Goal: Task Accomplishment & Management: Manage account settings

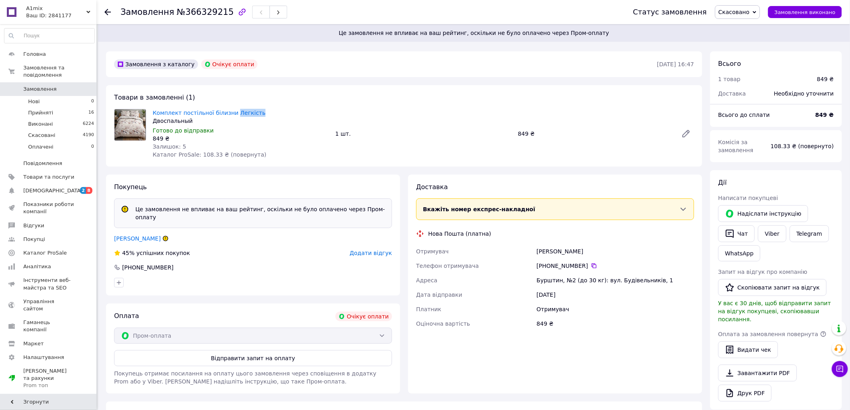
drag, startPoint x: 227, startPoint y: 107, endPoint x: 250, endPoint y: 116, distance: 24.2
click at [250, 116] on div "Комплект постільної білизни Легкість Двоспальный Готово до відправки 849 ₴ Зали…" at bounding box center [240, 133] width 183 height 53
copy link "Легкість"
click at [129, 235] on link "Вітрук Галина" at bounding box center [137, 238] width 47 height 6
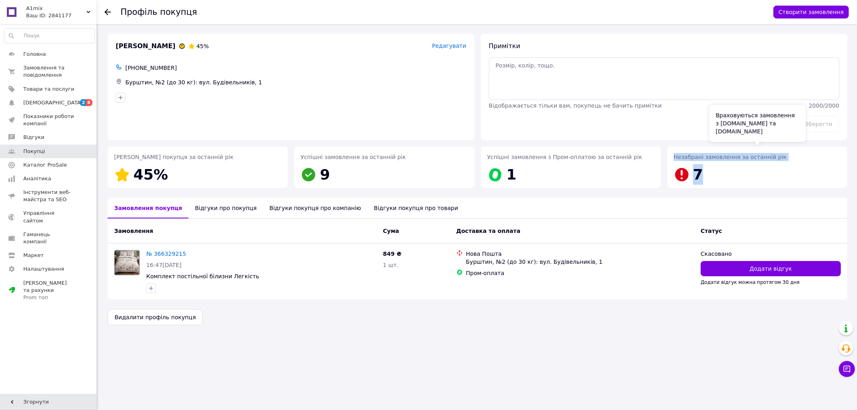
drag, startPoint x: 674, startPoint y: 155, endPoint x: 705, endPoint y: 176, distance: 37.1
click at [705, 176] on div "Незабрані замовлення за останній рік 7" at bounding box center [757, 169] width 167 height 32
copy div "Незабрані замовлення за останній рік 7"
click at [248, 369] on div "Профіль покупця Створити замовлення Вітрук Галина 45% Редагувати +380966866540 …" at bounding box center [477, 205] width 759 height 410
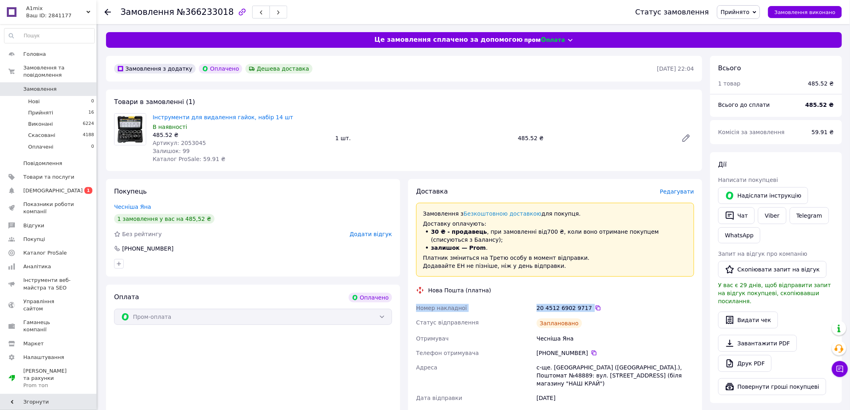
drag, startPoint x: 415, startPoint y: 308, endPoint x: 595, endPoint y: 310, distance: 179.6
click at [595, 310] on div "Номер накладної 20 4512 6902 9717   Статус відправлення Заплановано Отримувач Ч…" at bounding box center [555, 375] width 281 height 148
copy div "Номер накладної 20 4512 6902 9717"
click at [773, 213] on link "Viber" at bounding box center [772, 215] width 28 height 17
click at [316, 367] on div "Оплата Оплачено Пром-оплата" at bounding box center [253, 382] width 294 height 195
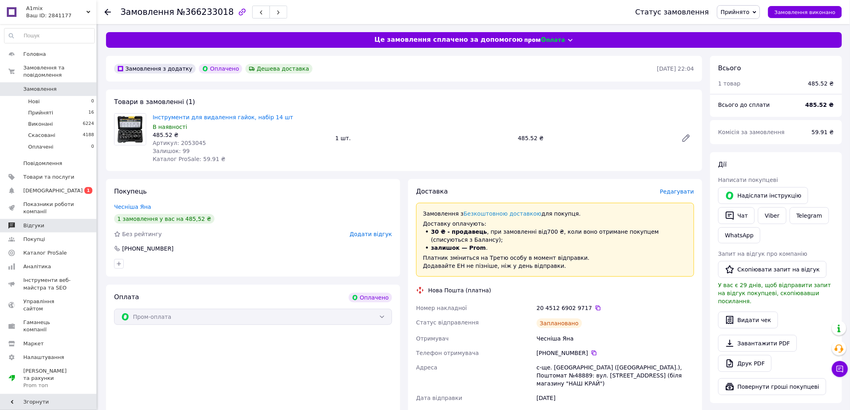
click at [33, 222] on span "Відгуки" at bounding box center [33, 225] width 21 height 7
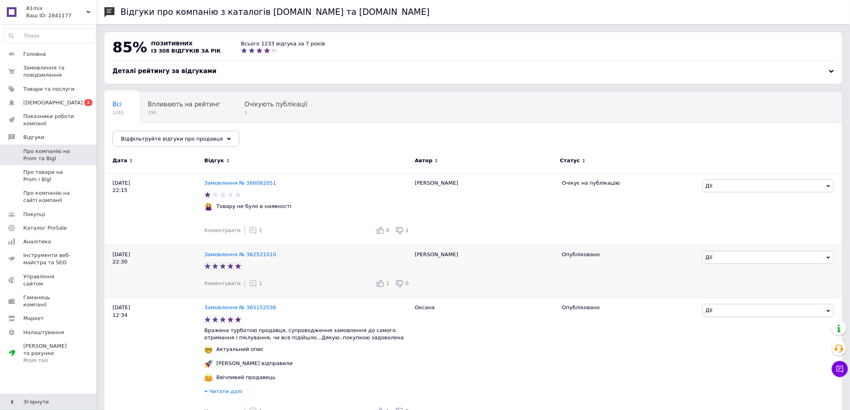
click at [249, 286] on icon at bounding box center [253, 284] width 8 height 8
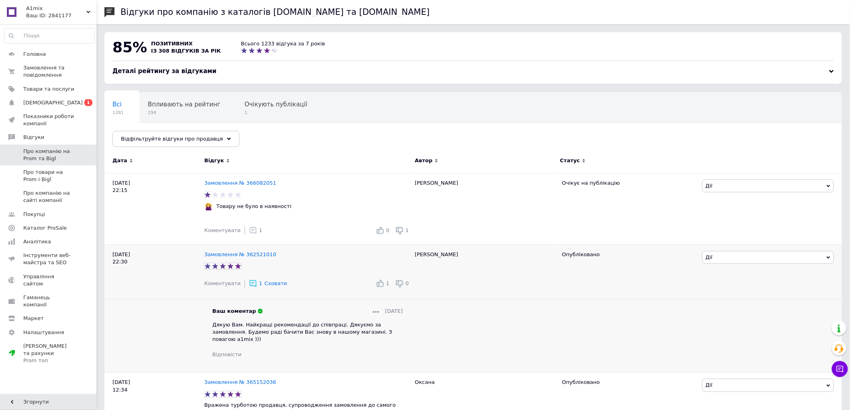
click at [257, 326] on span "Дякую Вам. Найкращі рекомендації до співпраці. Дякуємо за замовлення. Будемо ра…" at bounding box center [302, 332] width 180 height 20
click at [255, 327] on span "Дякую Вам. Найкращі рекомендації до співпраці. Дякуємо за замовлення. Будемо ра…" at bounding box center [302, 332] width 180 height 20
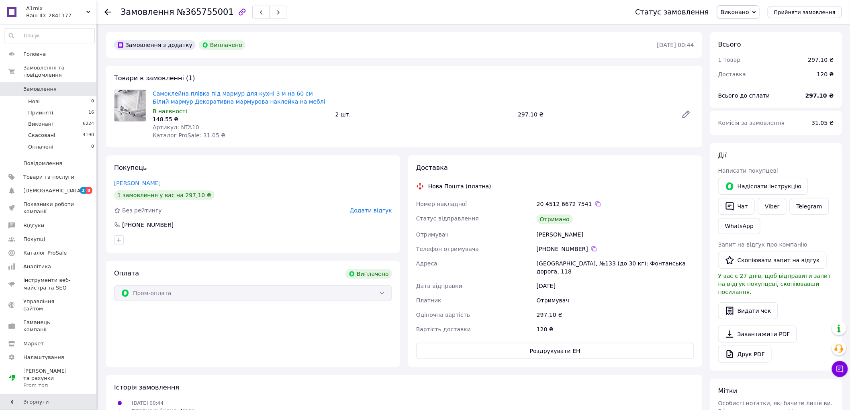
click at [433, 151] on div "Замовлення з додатку Виплачено 09.10.2025 • 00:44 Товари в замовленні (1) Самок…" at bounding box center [404, 332] width 604 height 600
click at [380, 210] on span "Додати відгук" at bounding box center [371, 210] width 42 height 6
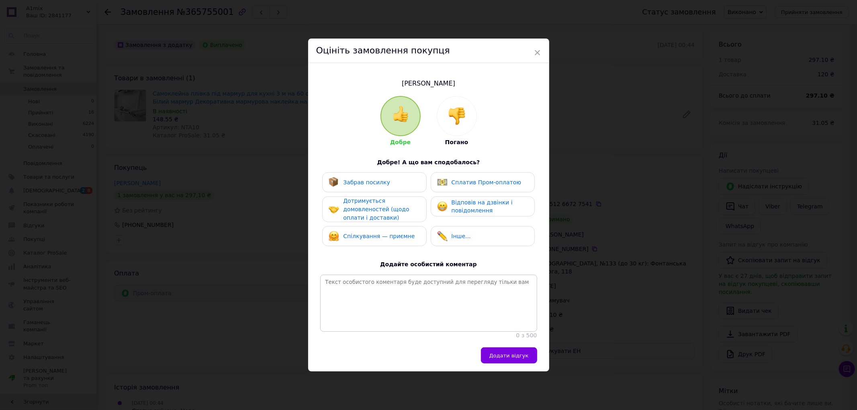
click at [386, 181] on div "Забрав посилку" at bounding box center [374, 182] width 91 height 10
click at [387, 209] on span "Дотримується домовленостей (щодо оплати і доставки)" at bounding box center [376, 209] width 66 height 23
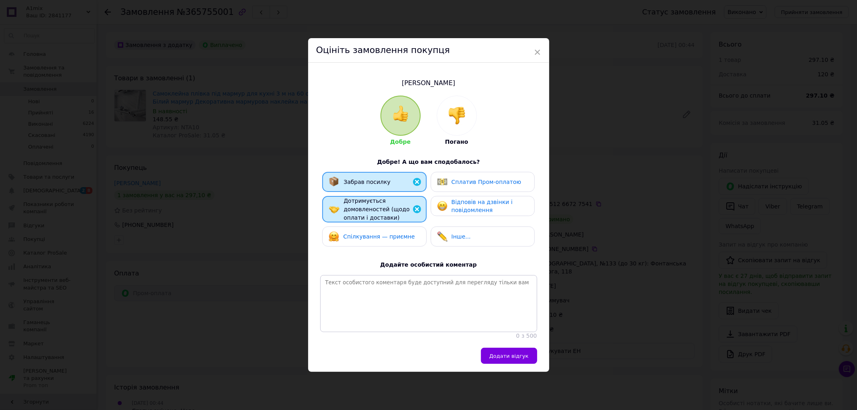
click at [392, 233] on span "Спілкування — приємне" at bounding box center [379, 236] width 72 height 6
click at [454, 231] on div "Інше..." at bounding box center [454, 236] width 34 height 10
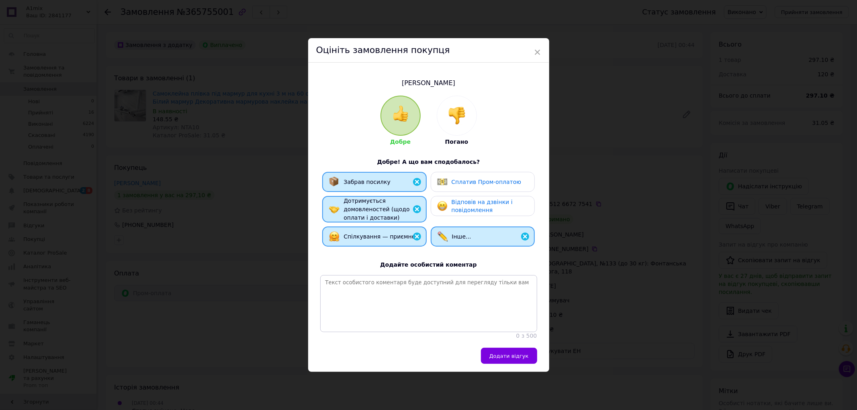
click at [456, 200] on span "Відповів на дзвінки і повідомлення" at bounding box center [482, 206] width 61 height 15
click at [454, 172] on div "Сплатив Пром-оплатою" at bounding box center [483, 182] width 104 height 20
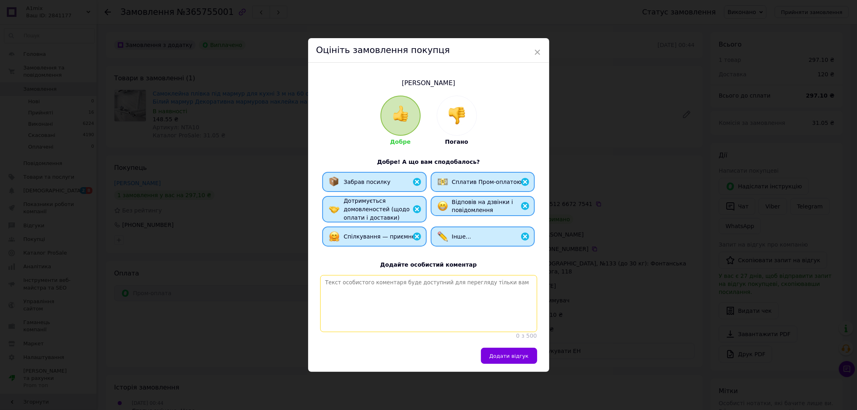
click at [386, 278] on textarea at bounding box center [428, 303] width 217 height 57
paste textarea "Дякую Вам. Найкращі рекомендації до співпраці. Дякуємо за замовлення. Будемо ра…"
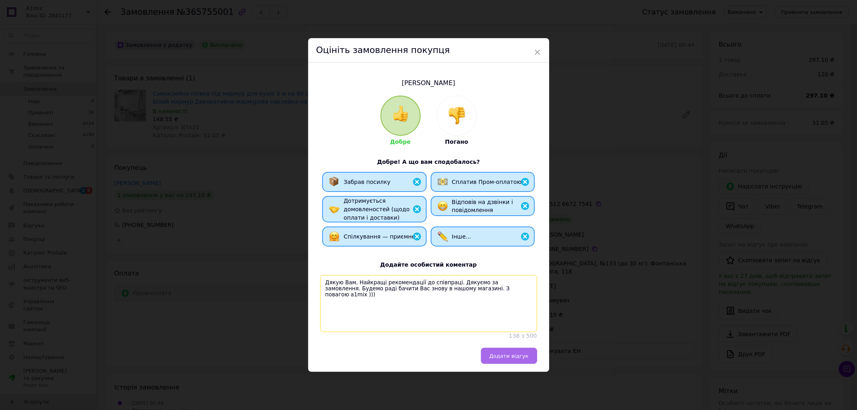
type textarea "Дякую Вам. Найкращі рекомендації до співпраці. Дякуємо за замовлення. Будемо ра…"
click at [506, 362] on button "Додати відгук" at bounding box center [509, 356] width 56 height 16
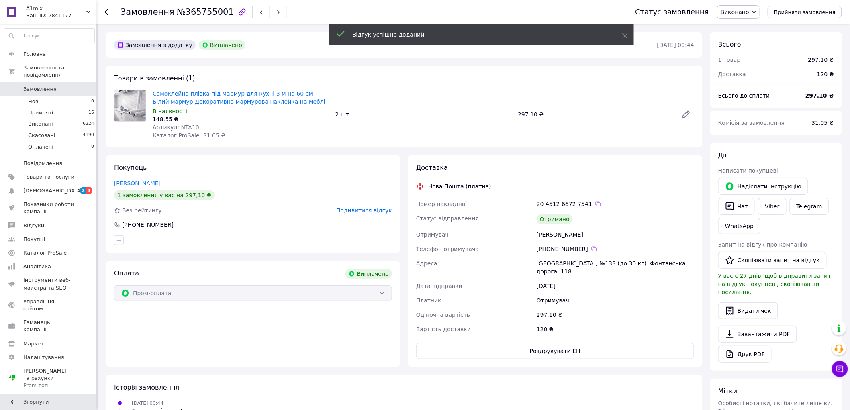
click at [48, 86] on span "Замовлення" at bounding box center [39, 89] width 33 height 7
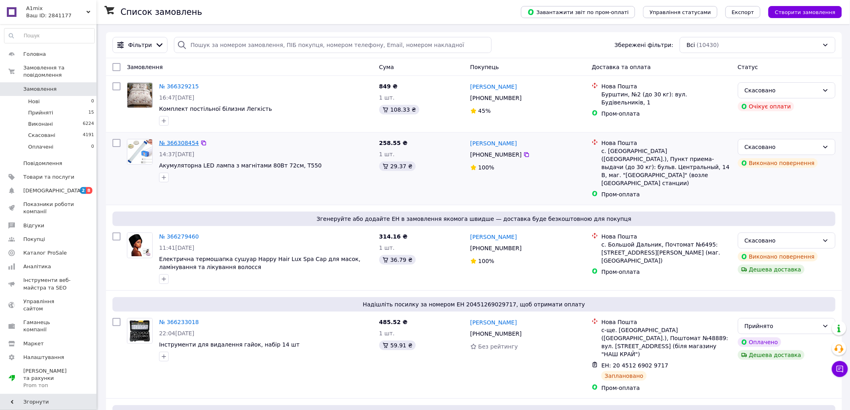
click at [188, 143] on link "№ 366308454" at bounding box center [179, 143] width 40 height 6
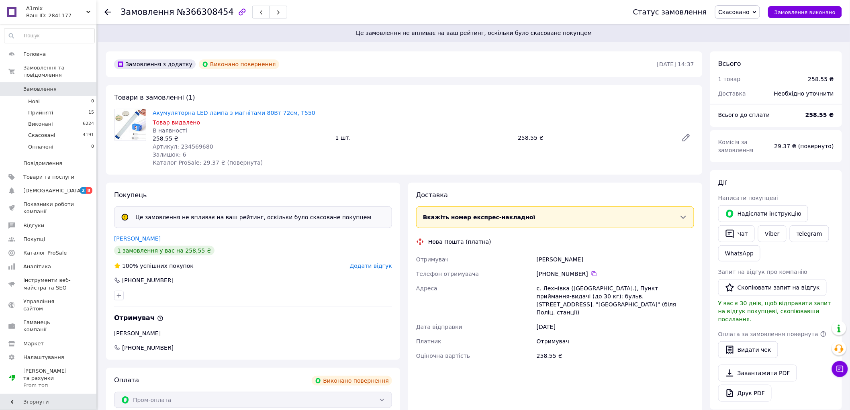
click at [363, 267] on span "Додати відгук" at bounding box center [371, 266] width 42 height 6
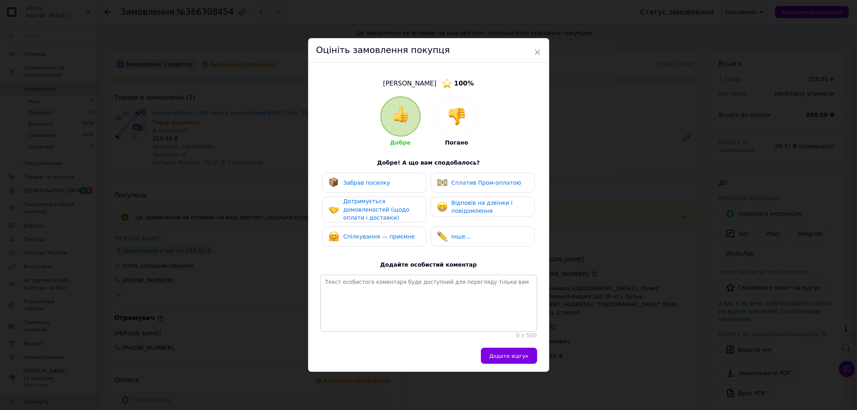
click at [391, 200] on div "Дотримується домовленостей (щодо оплати і доставки)" at bounding box center [381, 209] width 76 height 25
drag, startPoint x: 394, startPoint y: 226, endPoint x: 400, endPoint y: 225, distance: 6.1
click at [393, 232] on div "Спілкування — приємне" at bounding box center [372, 237] width 86 height 10
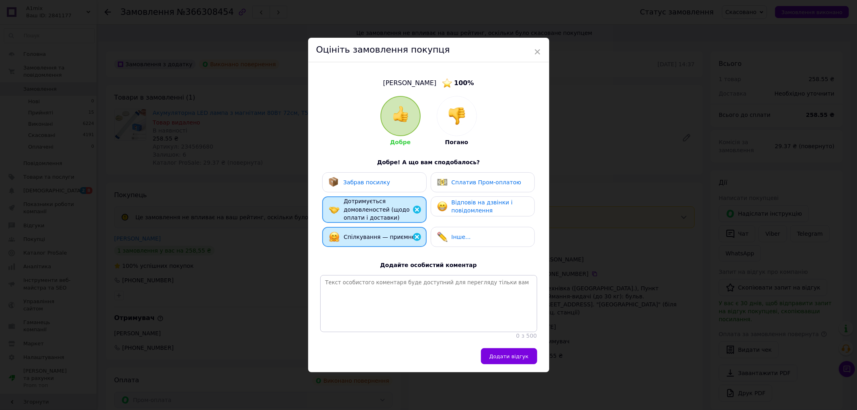
click at [465, 181] on span "Сплатив Пром-оплатою" at bounding box center [487, 182] width 70 height 6
click at [462, 204] on span "Відповів на дзвінки і повідомлення" at bounding box center [482, 206] width 61 height 15
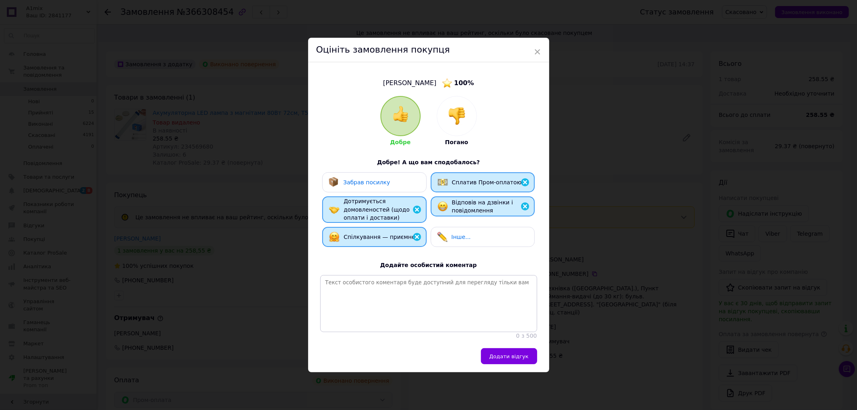
click at [463, 234] on span "Інше..." at bounding box center [461, 237] width 19 height 6
click at [392, 290] on textarea at bounding box center [428, 303] width 217 height 57
paste textarea "Дякую Вам. Найкращі рекомендації до співпраці. Дякуємо за замовлення. Будемо ра…"
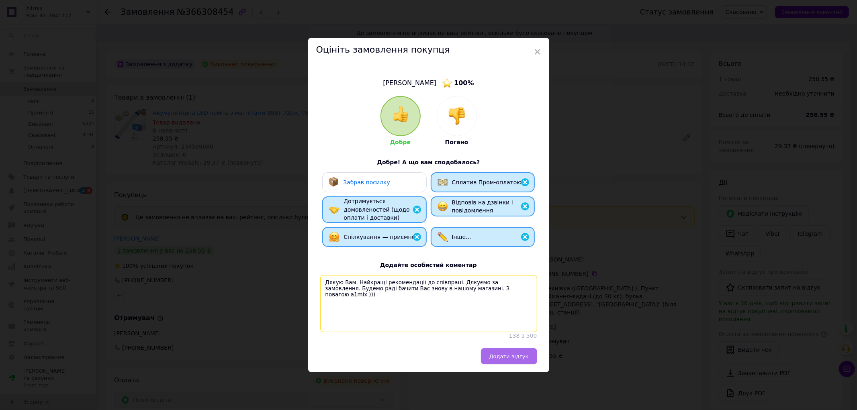
type textarea "Дякую Вам. Найкращі рекомендації до співпраці. Дякуємо за замовлення. Будемо ра…"
click at [511, 359] on span "Додати відгук" at bounding box center [508, 356] width 39 height 6
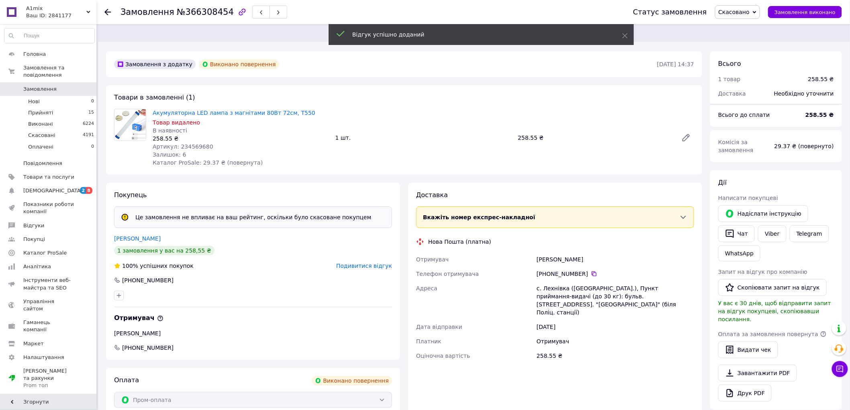
click at [55, 86] on span "Замовлення" at bounding box center [48, 89] width 51 height 7
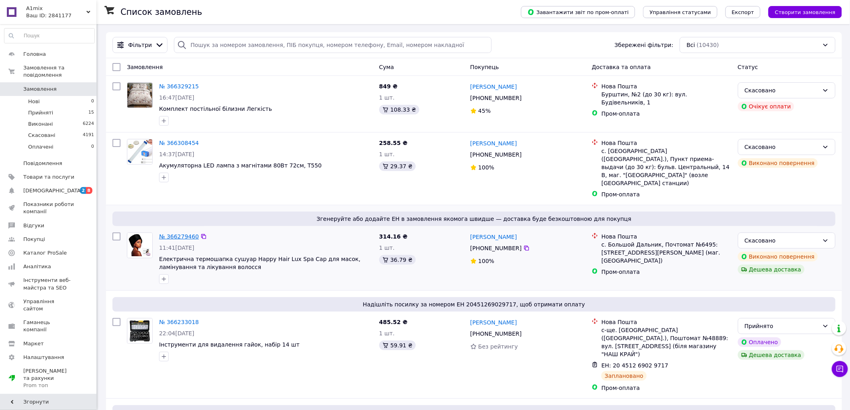
click at [188, 233] on link "№ 366279460" at bounding box center [179, 236] width 40 height 6
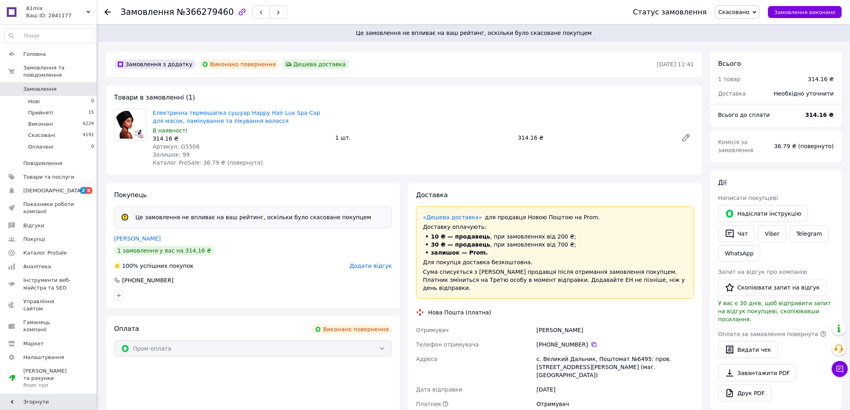
click at [373, 269] on span "Додати відгук" at bounding box center [371, 266] width 42 height 6
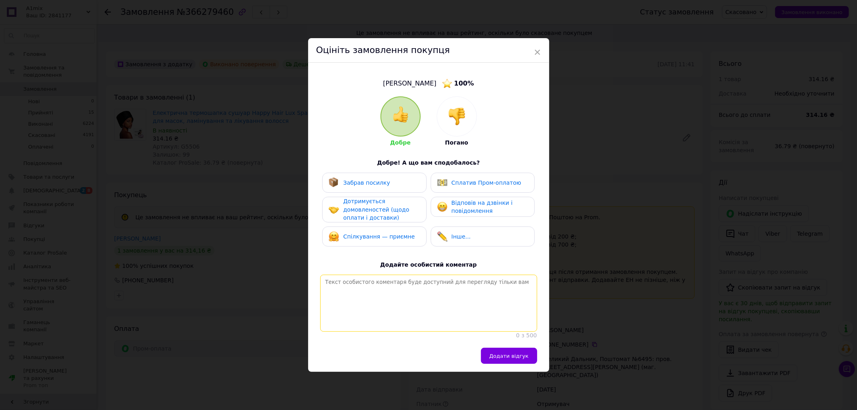
click at [386, 284] on textarea at bounding box center [428, 303] width 217 height 57
paste textarea "Дякую Вам. Найкращі рекомендації до співпраці. Дякуємо за замовлення. Будемо ра…"
type textarea "Дякую Вам. Найкращі рекомендації до співпраці. Дякуємо за замовлення. Будемо ра…"
click at [370, 204] on span "Дотримується домовленостей (щодо оплати і доставки)" at bounding box center [376, 209] width 66 height 23
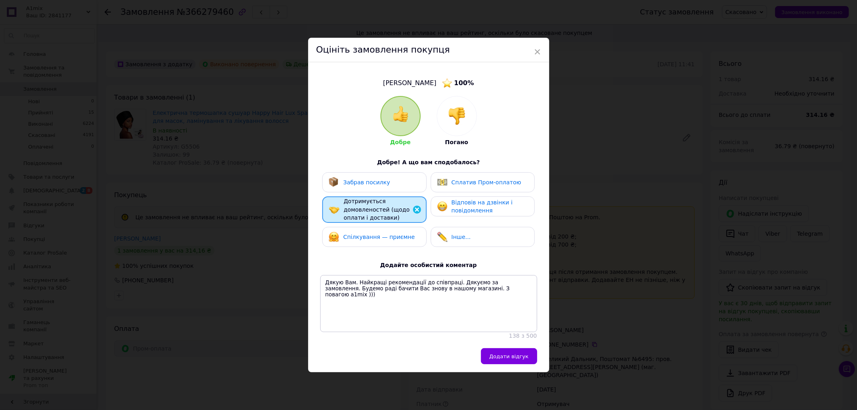
drag, startPoint x: 372, startPoint y: 232, endPoint x: 380, endPoint y: 232, distance: 8.0
click at [372, 234] on span "Спілкування — приємне" at bounding box center [379, 237] width 72 height 6
click at [452, 237] on div "Інше..." at bounding box center [483, 237] width 104 height 20
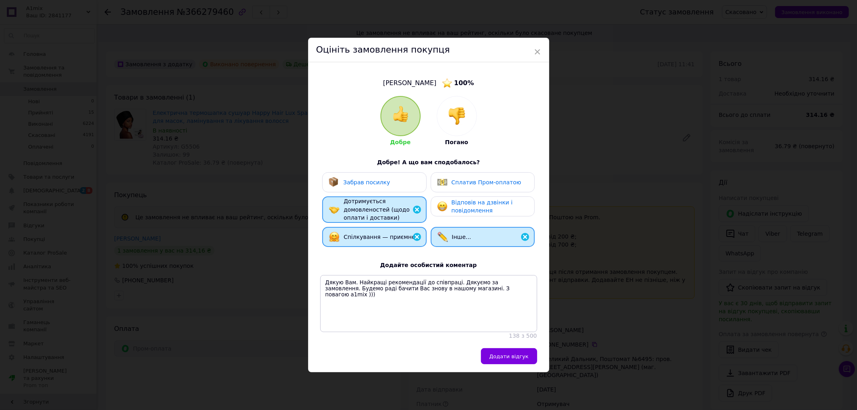
click at [458, 199] on span "Відповів на дзвінки і повідомлення" at bounding box center [482, 206] width 61 height 15
click at [460, 179] on span "Сплатив Пром-оплатою" at bounding box center [487, 182] width 70 height 6
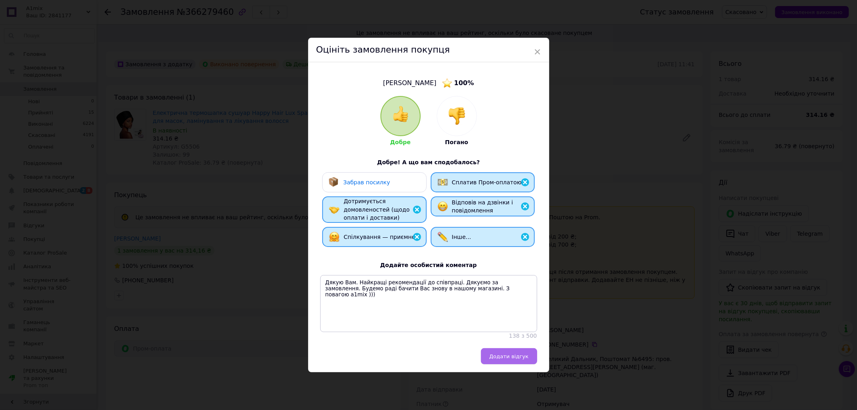
click at [499, 356] on span "Додати відгук" at bounding box center [508, 356] width 39 height 6
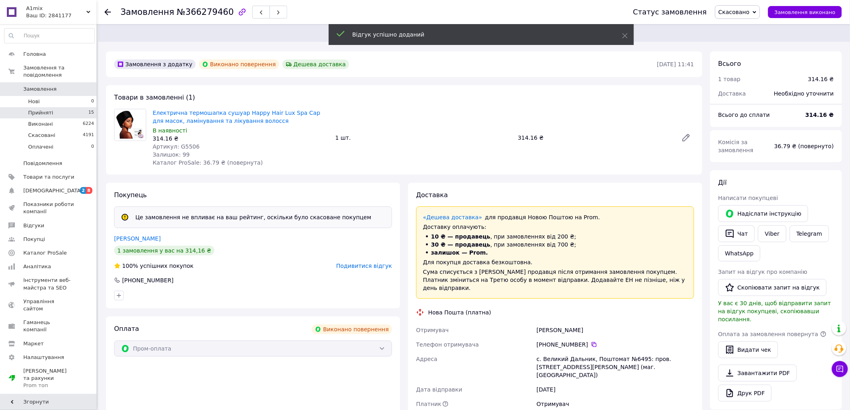
click at [59, 107] on li "Прийняті 15" at bounding box center [49, 112] width 99 height 11
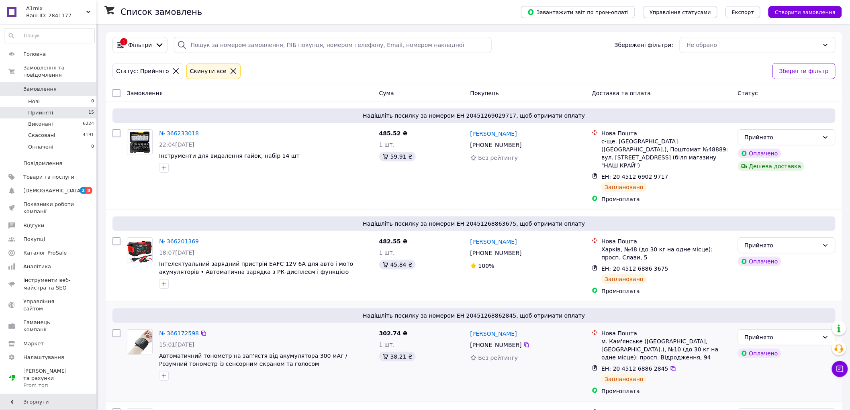
click at [327, 376] on div "№ 366172598 15:01, 11.10.2025 Автоматичний тонометр на зап'ястя від акумулятора…" at bounding box center [250, 362] width 252 height 72
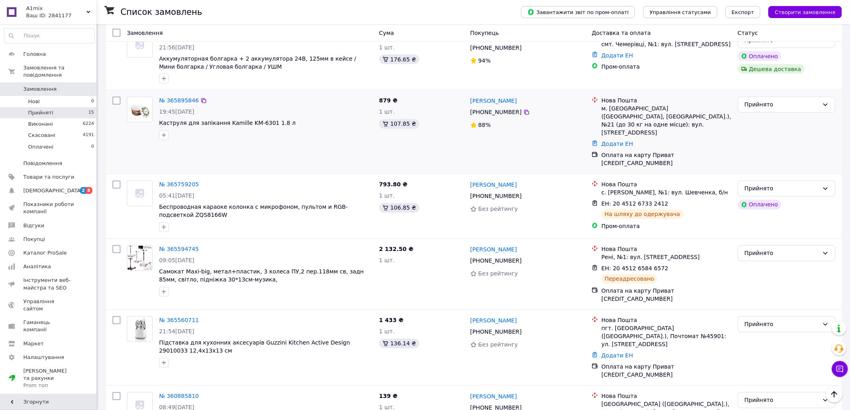
scroll to position [580, 0]
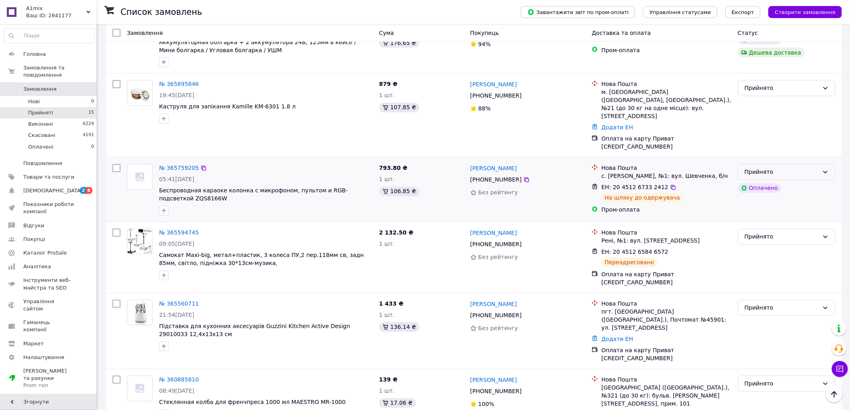
click at [751, 168] on div "Прийнято" at bounding box center [782, 172] width 74 height 9
click at [751, 142] on li "Виконано" at bounding box center [786, 142] width 97 height 14
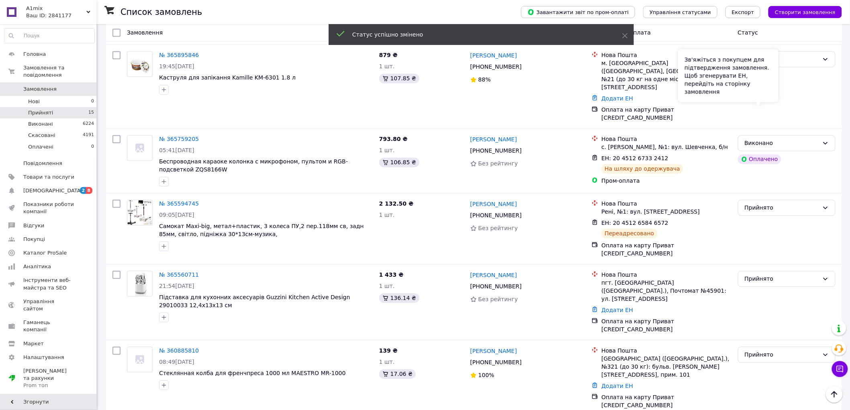
scroll to position [669, 0]
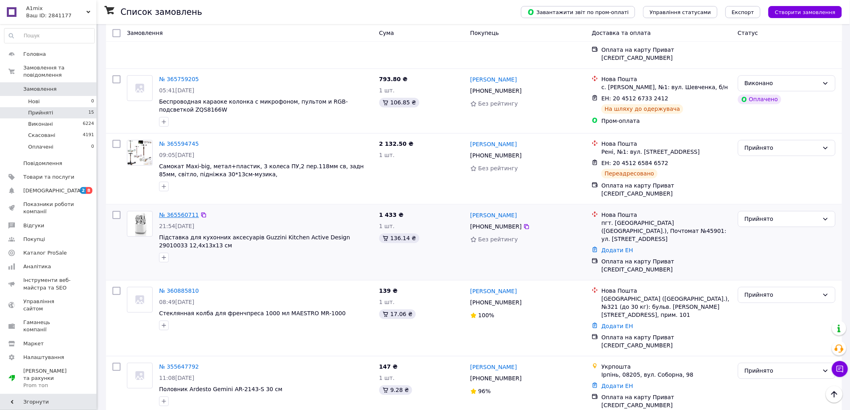
click at [170, 212] on link "№ 365560711" at bounding box center [179, 215] width 40 height 6
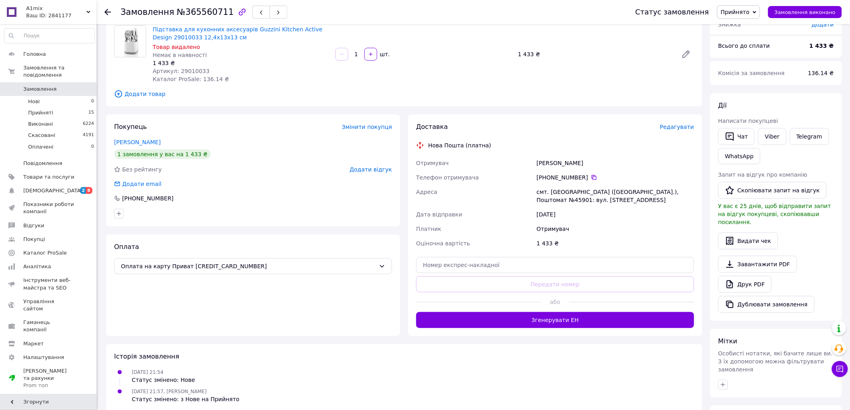
scroll to position [89, 0]
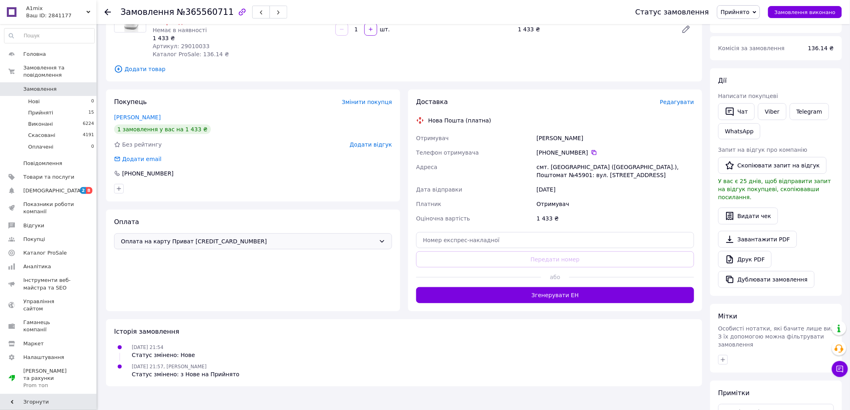
click at [342, 243] on span "Оплата на карту Приват 5168745151751200" at bounding box center [248, 241] width 255 height 9
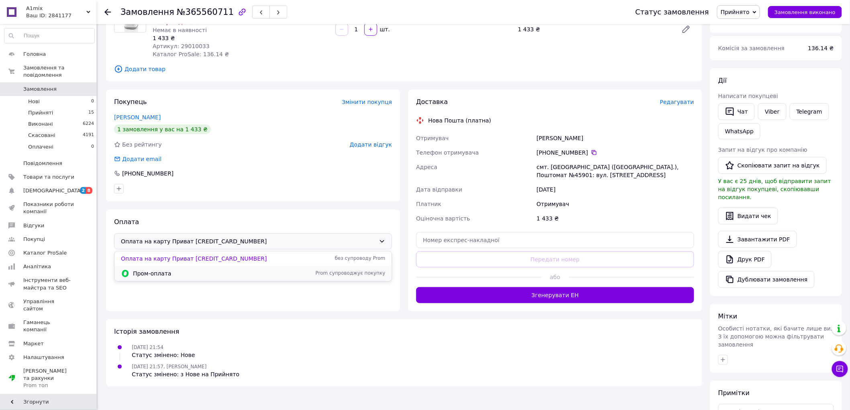
click at [218, 273] on span "Пром-оплата" at bounding box center [205, 274] width 145 height 8
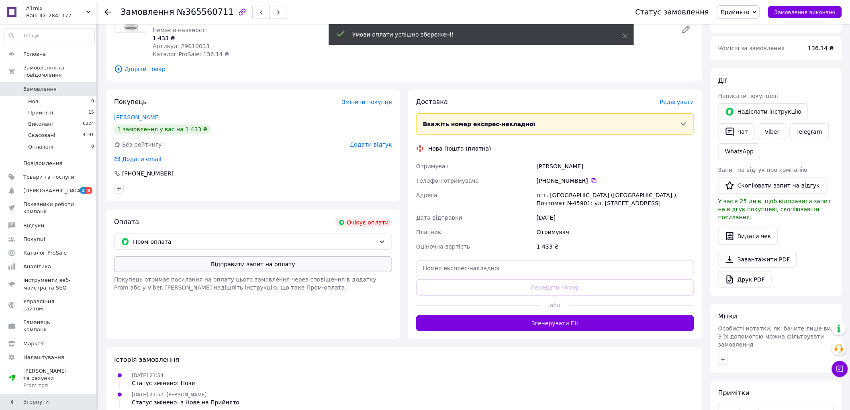
click at [228, 265] on button "Відправити запит на оплату" at bounding box center [253, 264] width 278 height 16
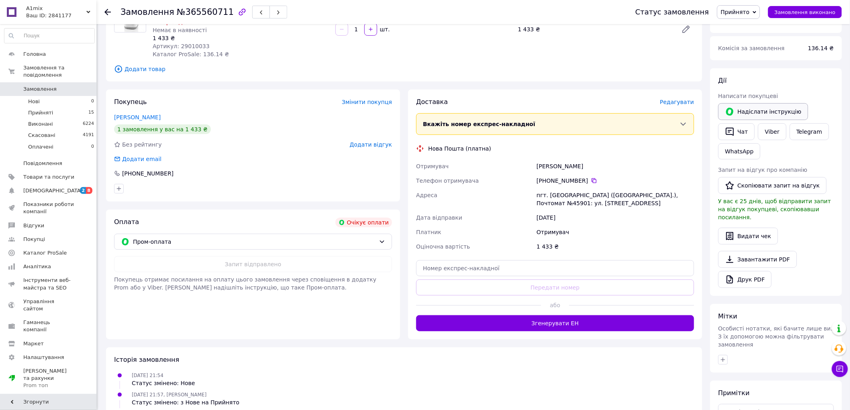
click at [763, 108] on button "Надіслати інструкцію" at bounding box center [763, 111] width 90 height 17
click at [50, 109] on span "Прийняті" at bounding box center [40, 112] width 25 height 7
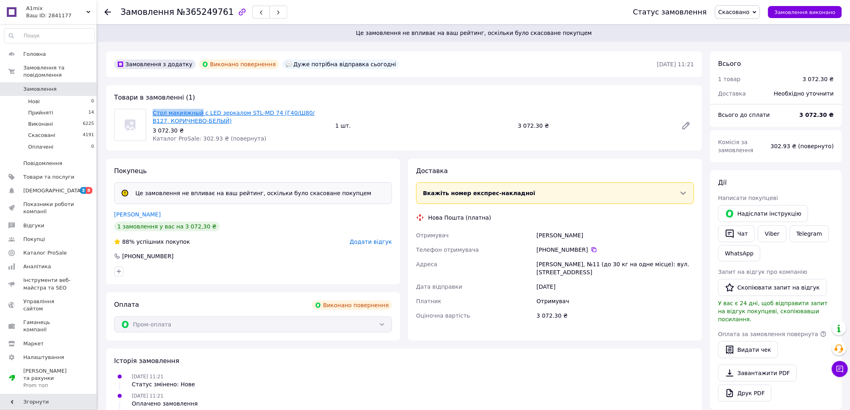
drag, startPoint x: 151, startPoint y: 106, endPoint x: 196, endPoint y: 112, distance: 45.4
click at [196, 112] on div "Товари в замовленні (1) Стол макияжный с LED зеркалом STL-MD 74 (Г40/Ш80/В127, …" at bounding box center [404, 117] width 596 height 65
copy link "Стол макияжный"
